Goal: Transaction & Acquisition: Obtain resource

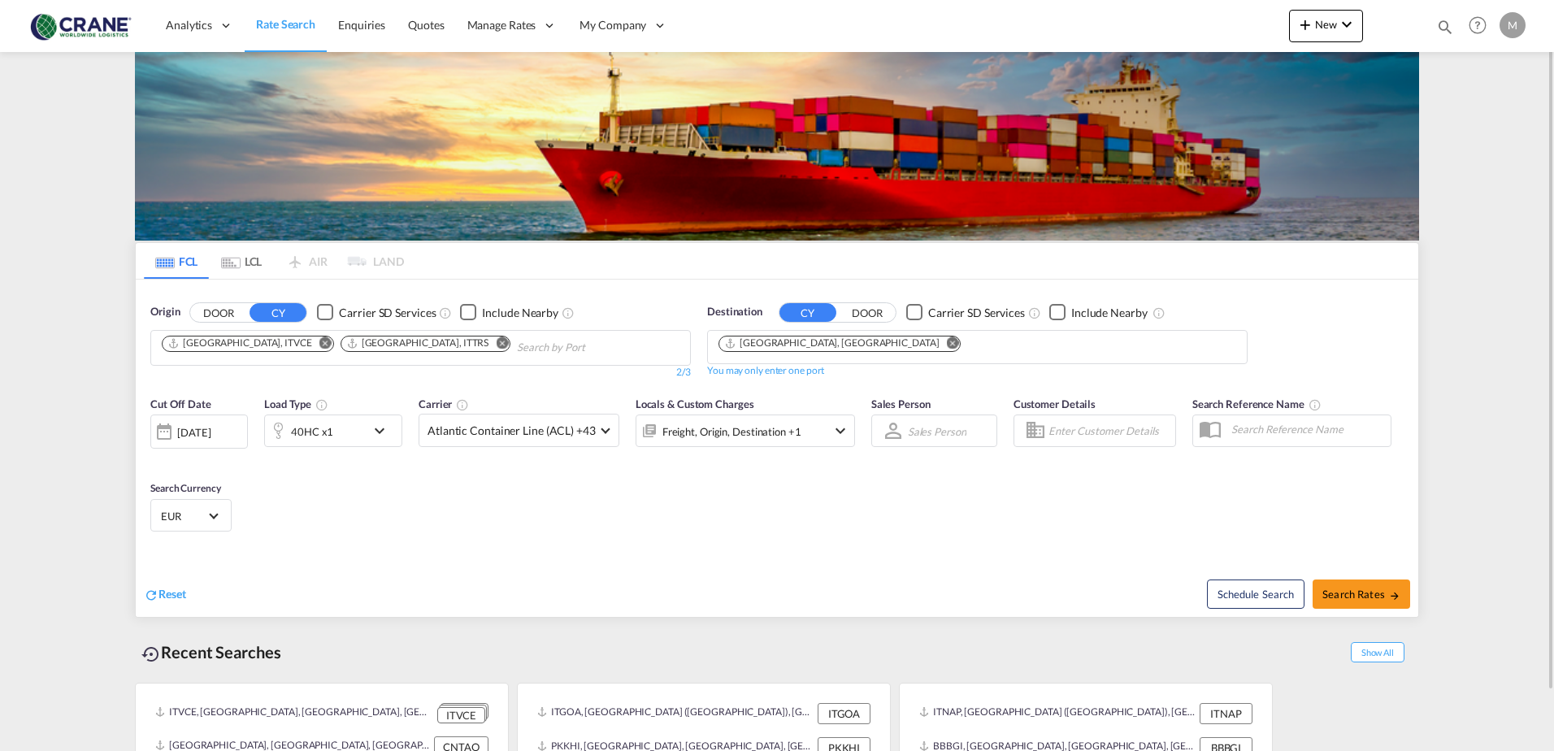
click at [323, 311] on div "Checkbox No Ink" at bounding box center [325, 312] width 16 height 16
click at [914, 309] on div "Checkbox No Ink" at bounding box center [914, 312] width 16 height 16
click at [947, 346] on md-icon "Remove" at bounding box center [953, 342] width 12 height 12
click at [496, 340] on md-icon "Remove" at bounding box center [502, 342] width 12 height 12
click at [319, 343] on md-icon "Remove" at bounding box center [325, 342] width 12 height 12
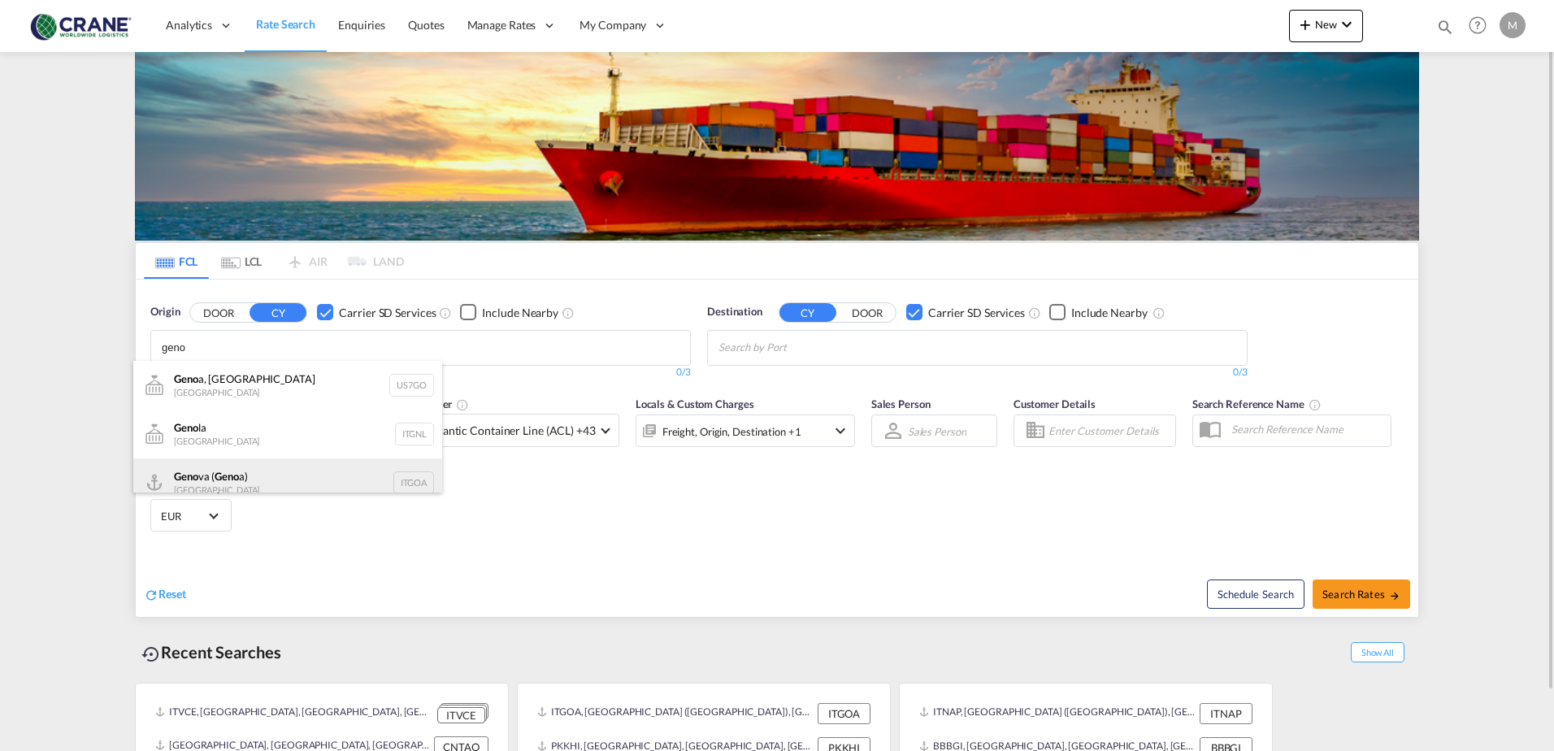
type input "geno"
click at [219, 484] on div "Geno va ( Geno a) [GEOGRAPHIC_DATA] ITGOA" at bounding box center [287, 482] width 309 height 49
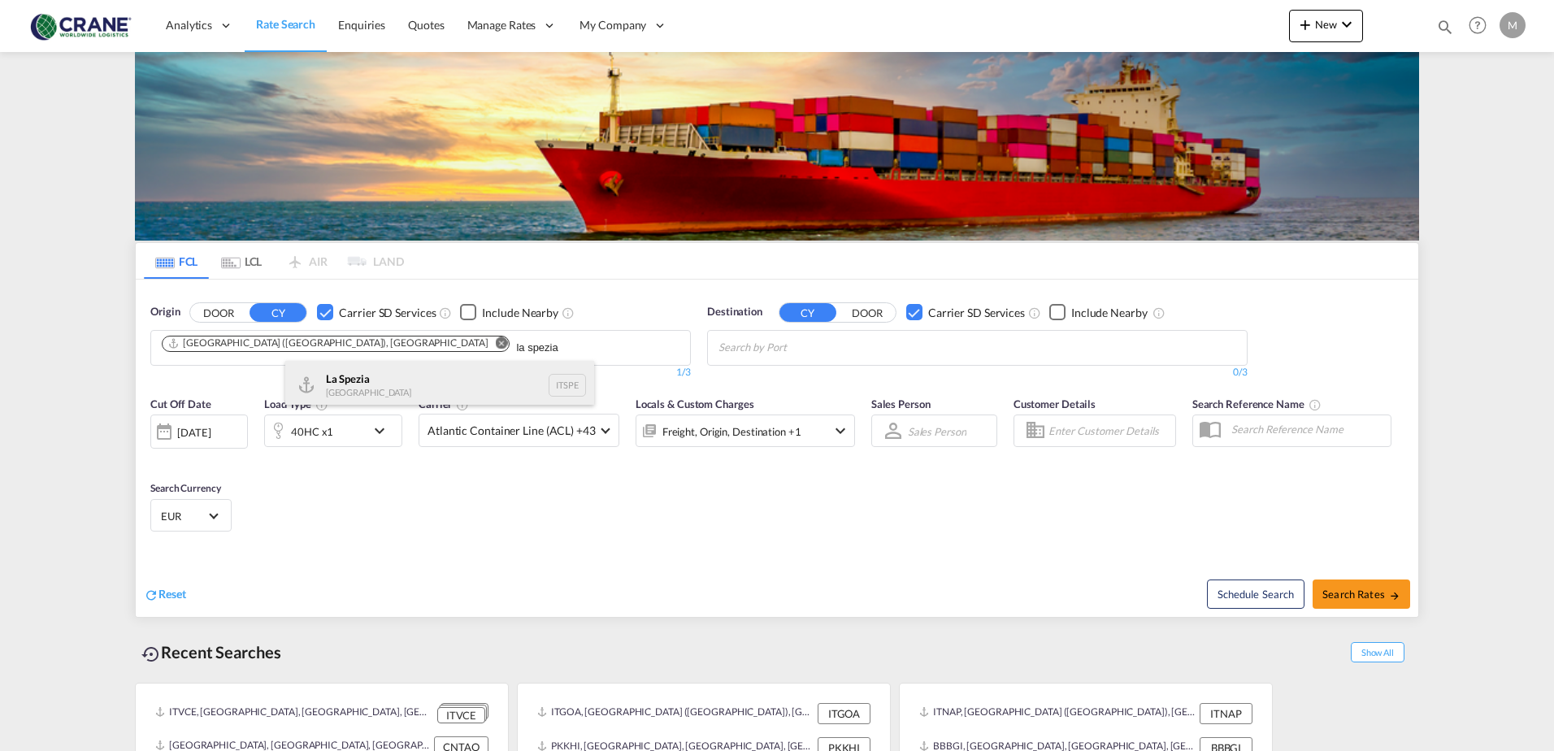
type input "la spezia"
click at [342, 368] on div "La Spezia [GEOGRAPHIC_DATA] ITSPE" at bounding box center [439, 385] width 309 height 49
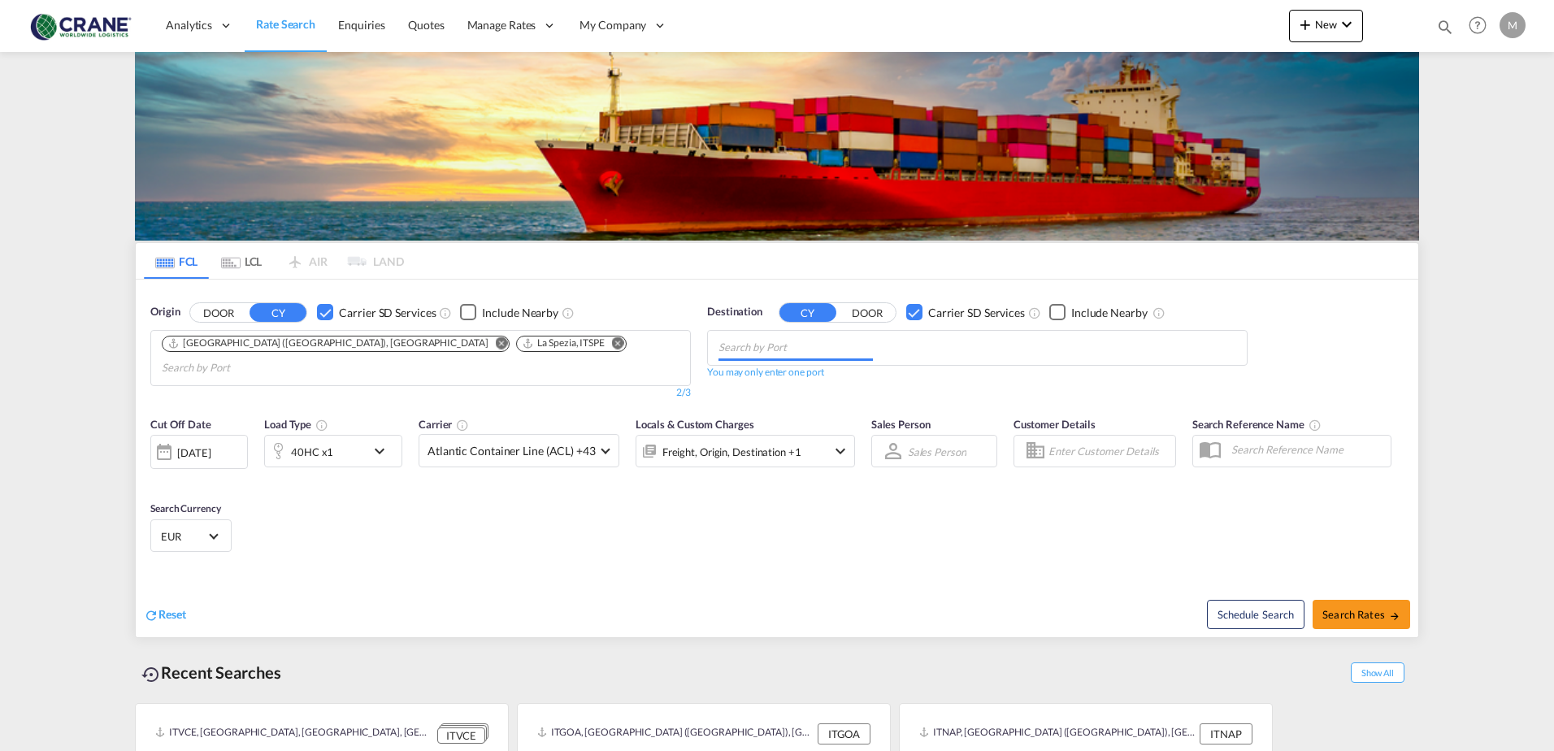
click at [884, 343] on md-chips at bounding box center [977, 348] width 539 height 34
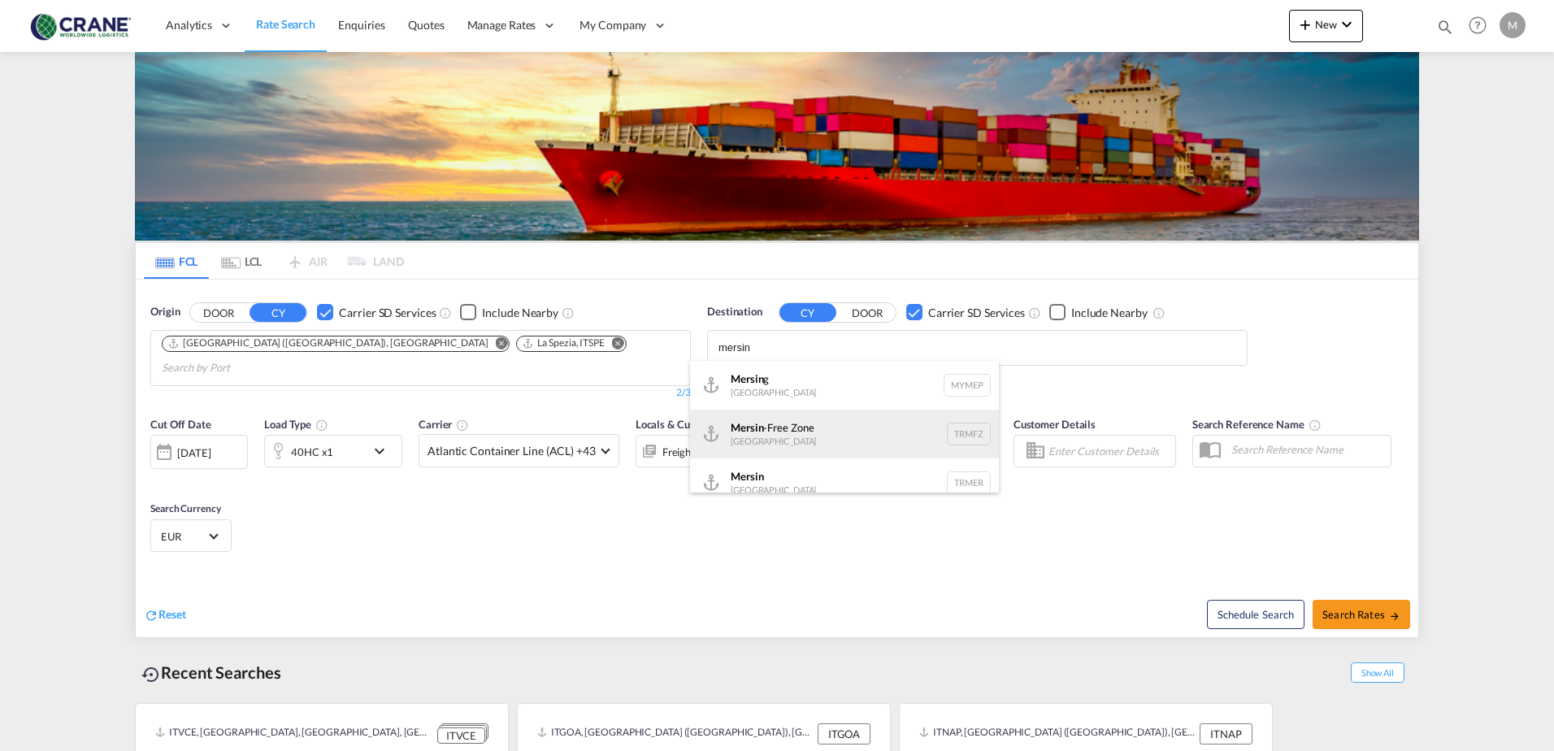
scroll to position [15, 0]
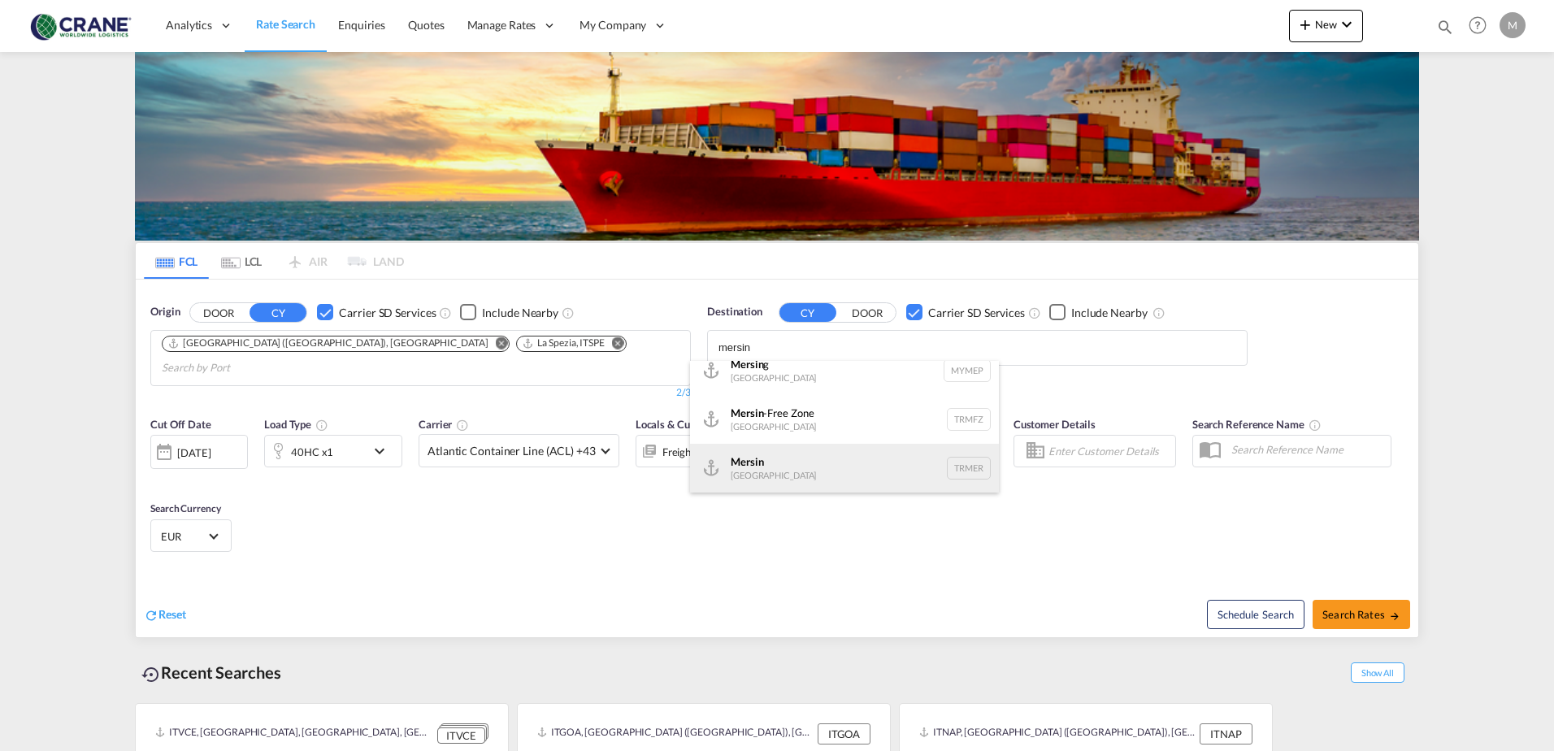
type input "mersin"
click at [839, 466] on div "Mersin [GEOGRAPHIC_DATA] TRMER" at bounding box center [844, 468] width 309 height 49
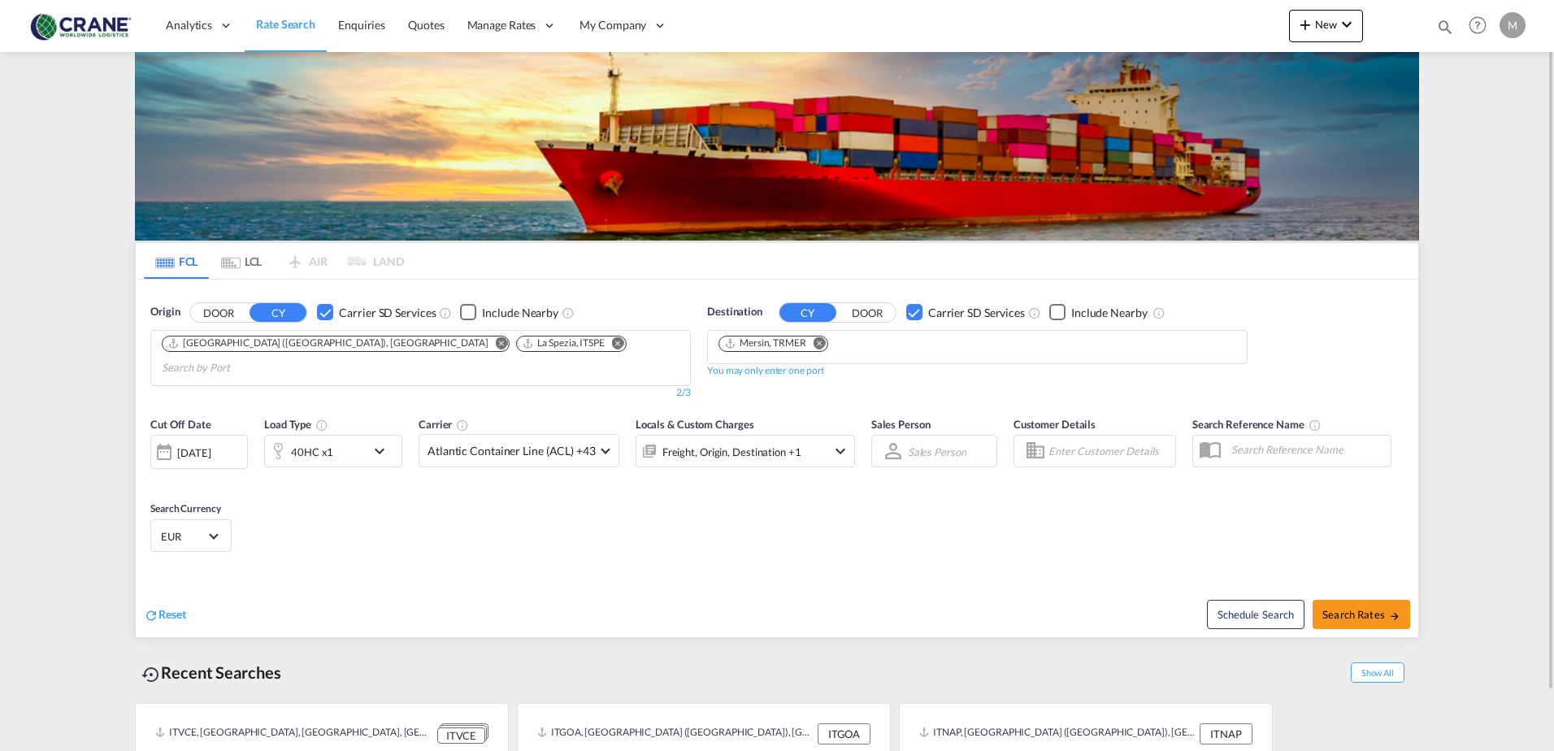
click at [375, 441] on md-icon "icon-chevron-down" at bounding box center [384, 451] width 28 height 20
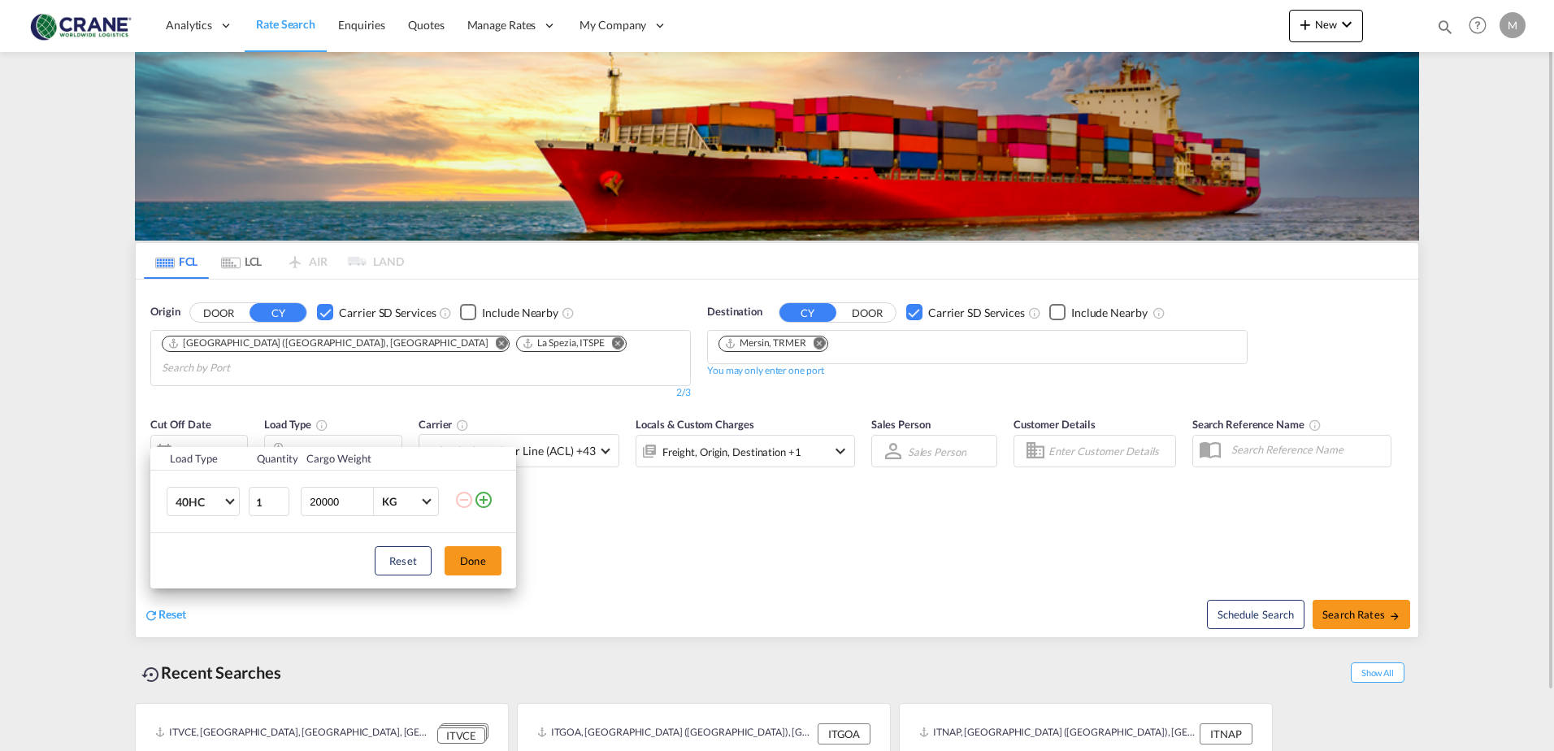
click at [375, 433] on div "Load Type Quantity Cargo Weight 40HC 20GP 40GP 40HC 45HC 20RE 40RE 40HR 20OT 40…" at bounding box center [777, 375] width 1554 height 751
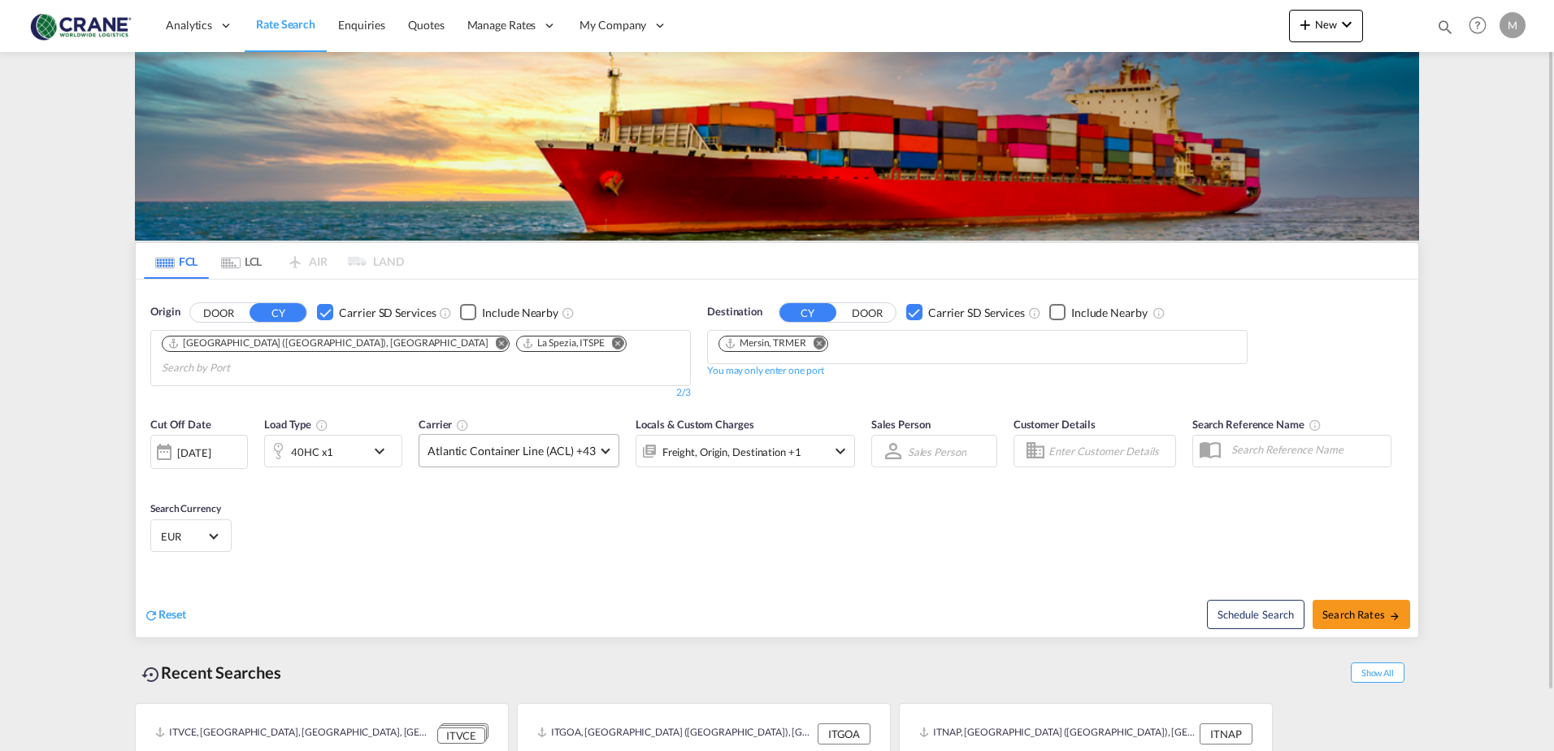
click at [595, 435] on md-select-value "Atlantic Container Line (ACL) +43" at bounding box center [518, 451] width 199 height 32
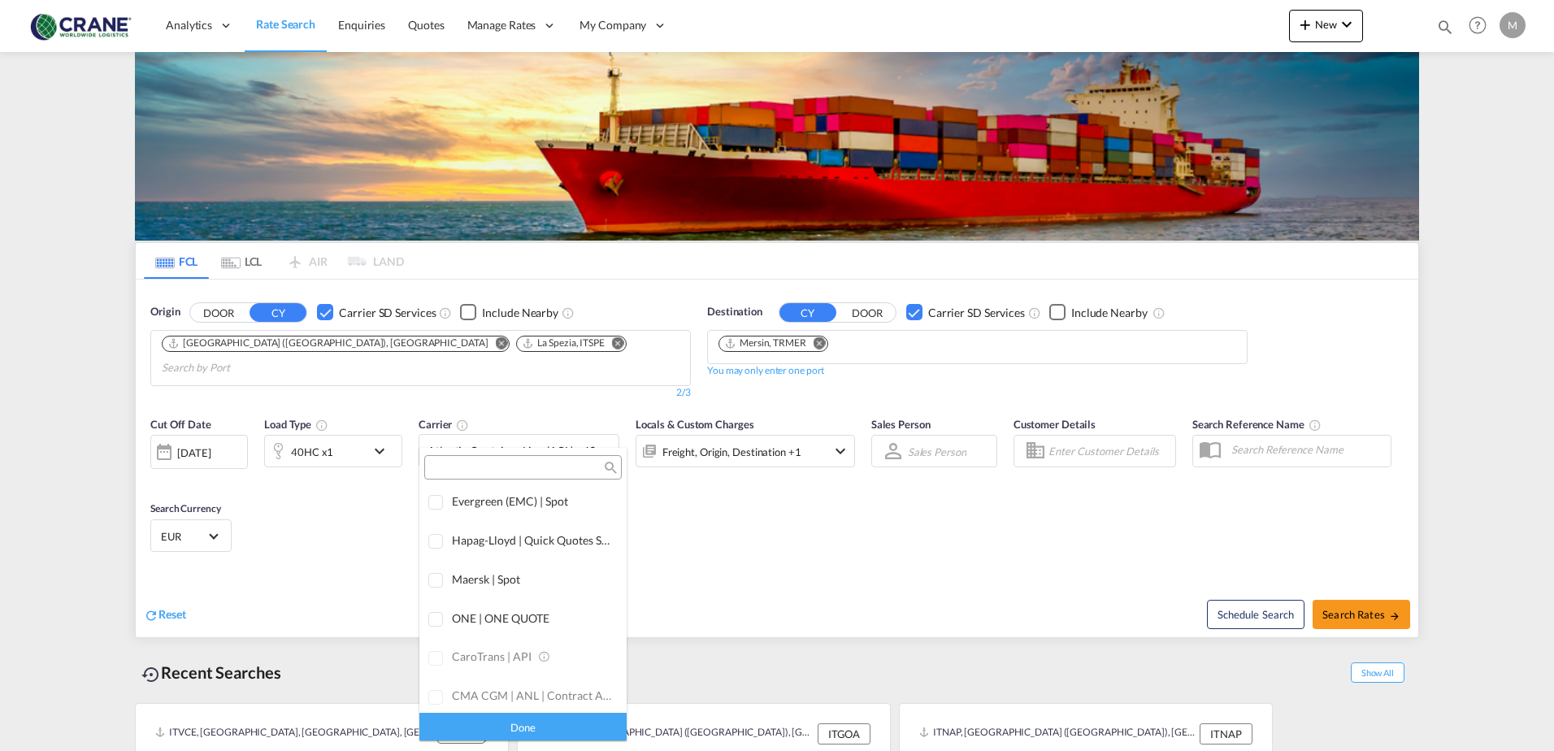
scroll to position [0, 0]
click at [561, 507] on div "Checkbox No Ink" at bounding box center [569, 504] width 16 height 16
click at [554, 726] on div "Done" at bounding box center [522, 726] width 207 height 28
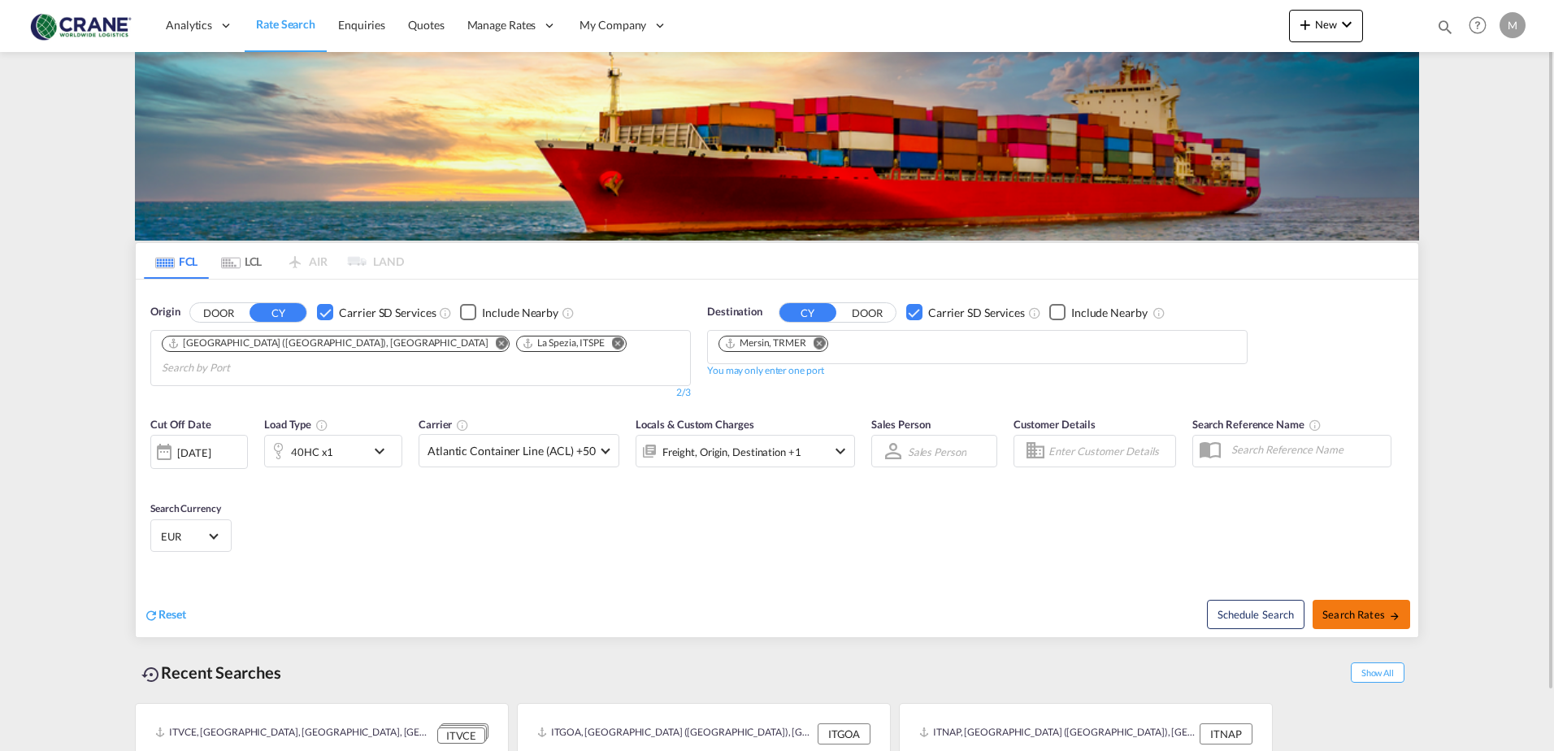
click at [1353, 608] on span "Search Rates" at bounding box center [1361, 614] width 78 height 13
type input "ITGOA,ITSPE to TRMER / [DATE]"
